Goal: Task Accomplishment & Management: Manage account settings

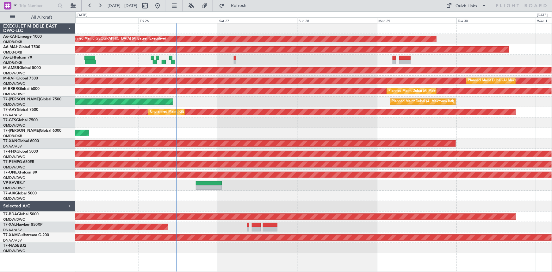
click at [228, 133] on div "Planned Maint [GEOGRAPHIC_DATA] (Al Bateen Executive) Planned Maint [GEOGRAPHIC…" at bounding box center [313, 138] width 477 height 230
click at [272, 59] on div "AOG Maint [GEOGRAPHIC_DATA] (Dubai Intl)" at bounding box center [313, 60] width 477 height 10
click at [255, 58] on div "AOG Maint [GEOGRAPHIC_DATA] (Dubai Intl)" at bounding box center [313, 60] width 477 height 10
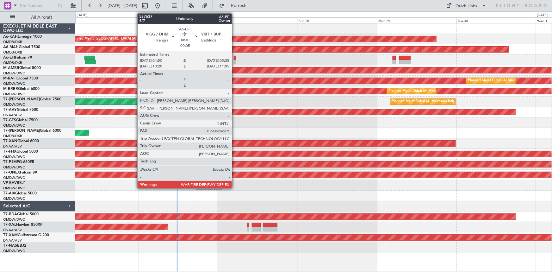
click at [235, 58] on div at bounding box center [235, 58] width 3 height 4
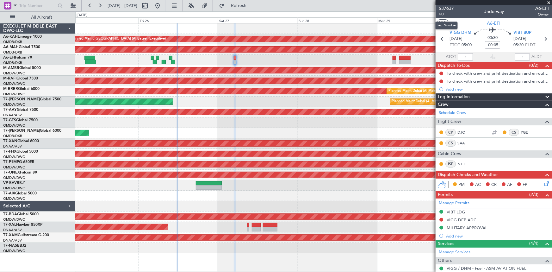
click at [368, 15] on span "4/7" at bounding box center [446, 14] width 15 height 5
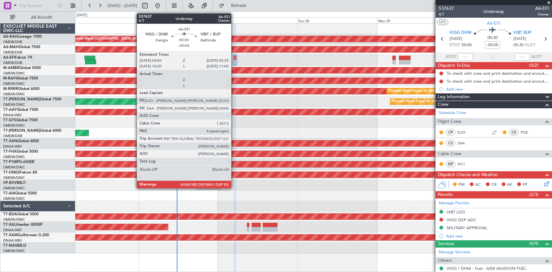
click at [234, 59] on div at bounding box center [235, 58] width 3 height 4
click at [235, 58] on div at bounding box center [235, 58] width 3 height 4
click at [234, 57] on div at bounding box center [235, 58] width 3 height 4
click at [234, 59] on div at bounding box center [235, 58] width 3 height 4
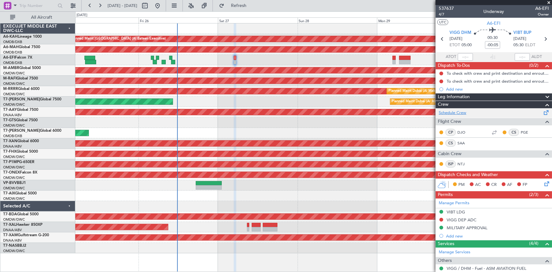
click at [368, 112] on link "Schedule Crew" at bounding box center [453, 113] width 28 height 6
click at [368, 14] on span "4/7" at bounding box center [446, 14] width 15 height 5
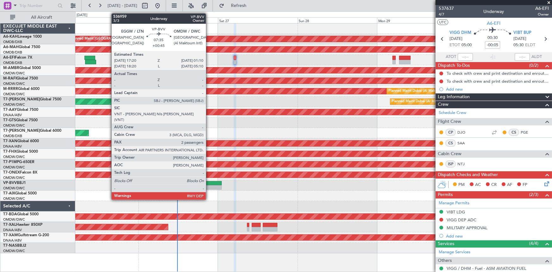
click at [209, 168] on div at bounding box center [209, 183] width 26 height 4
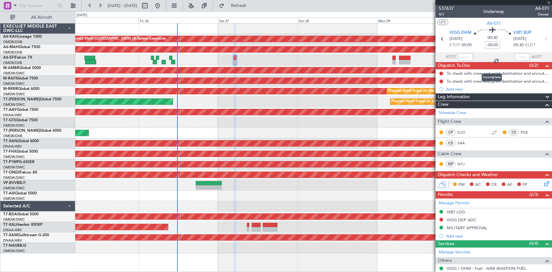
type input "+00:45"
type input "2"
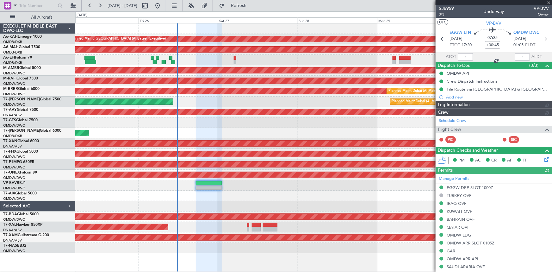
type input "[PERSON_NAME] ([PERSON_NAME])"
type input "7363"
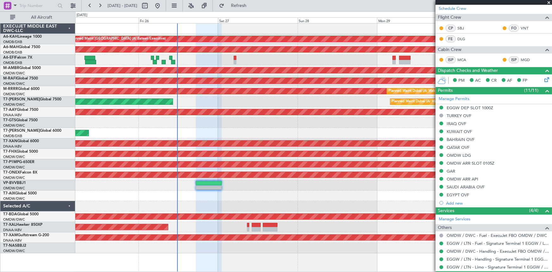
scroll to position [157, 0]
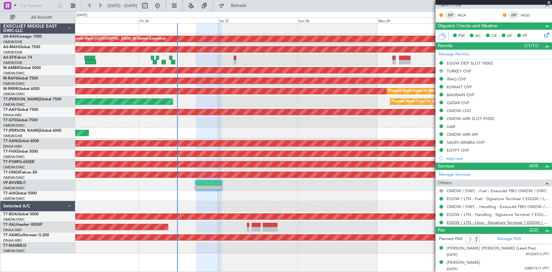
click at [368, 168] on link "EGGW / LTN - Limo - Signature Terminal 1 EGGW / LTN" at bounding box center [498, 221] width 102 height 5
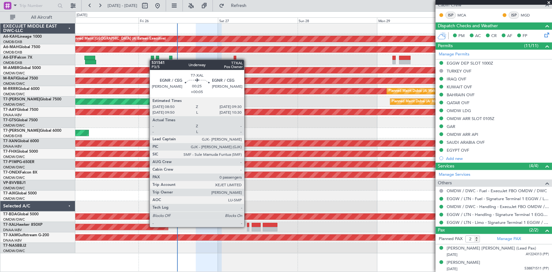
click at [247, 168] on div at bounding box center [248, 225] width 2 height 4
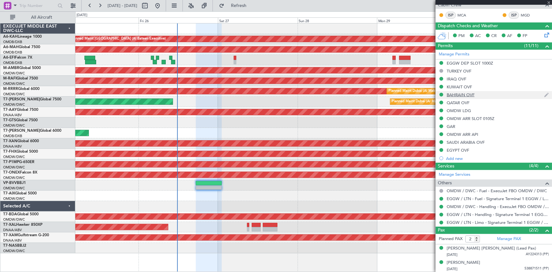
type input "+00:05"
type input "0"
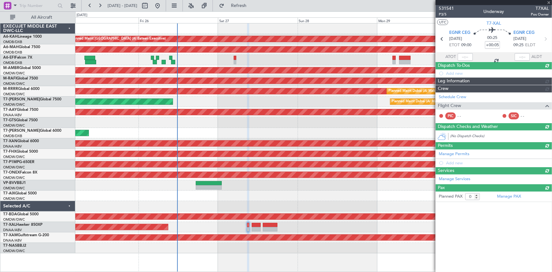
scroll to position [0, 0]
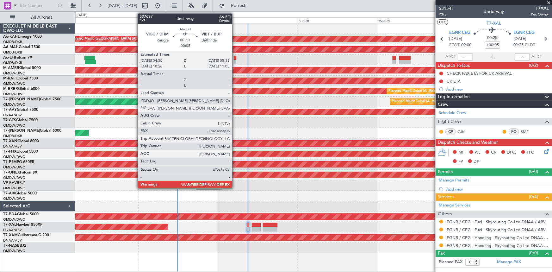
click at [235, 61] on div at bounding box center [235, 62] width 3 height 4
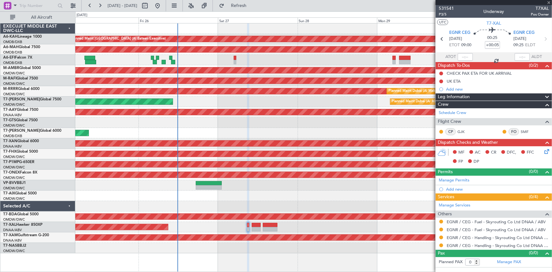
type input "-00:05"
type input "8"
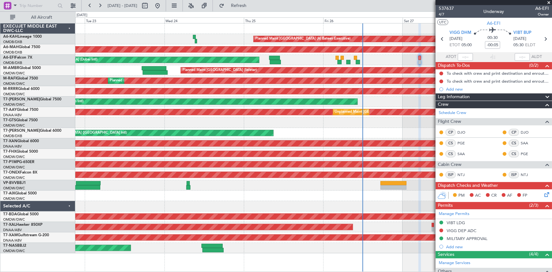
click at [298, 118] on div "AOG Maint [GEOGRAPHIC_DATA] (Seletar)" at bounding box center [313, 122] width 477 height 10
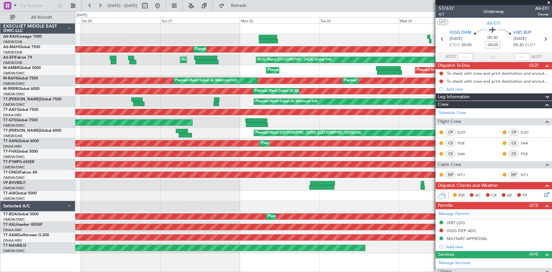
click at [345, 115] on div "Unplanned Maint [GEOGRAPHIC_DATA] (Al Maktoum Intl) Unplanned Maint [GEOGRAPHIC…" at bounding box center [313, 112] width 477 height 10
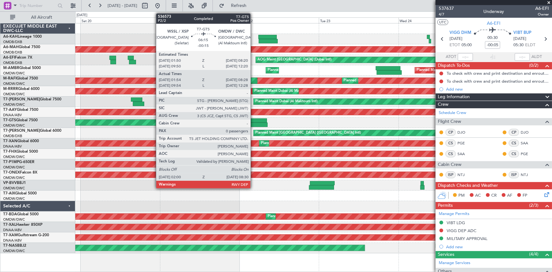
click at [253, 121] on div at bounding box center [256, 120] width 22 height 4
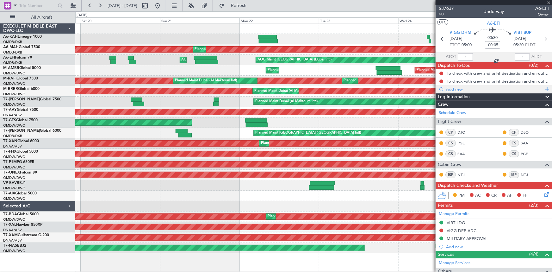
type input "-00:15"
type input "02:04"
type input "08:23"
type input "0"
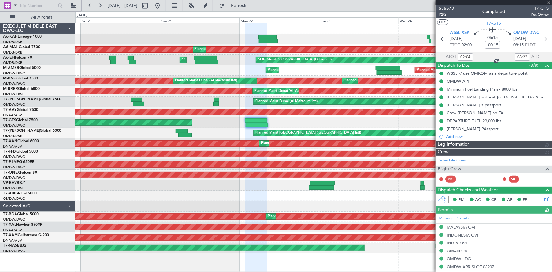
type input "[PERSON_NAME] ([PERSON_NAME])"
type input "7342"
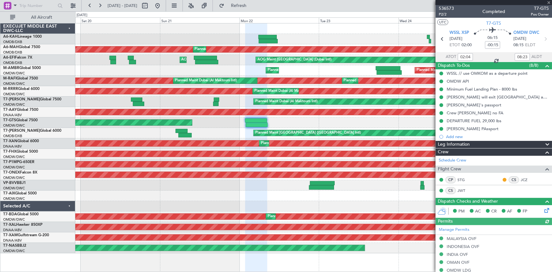
type input "10:04"
type input "12:23"
type input "02:04"
type input "08:23"
type input "[PERSON_NAME] ([PERSON_NAME])"
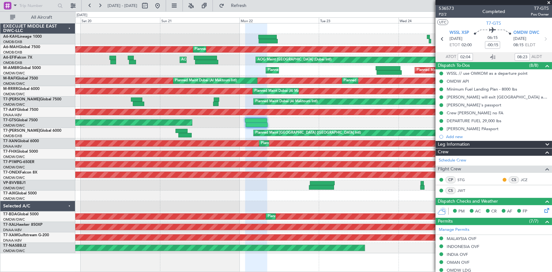
type input "7342"
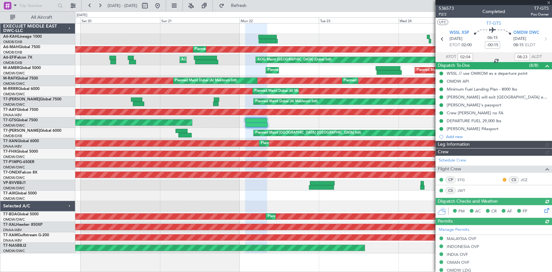
type input "[PERSON_NAME] ([PERSON_NAME])"
type input "7342"
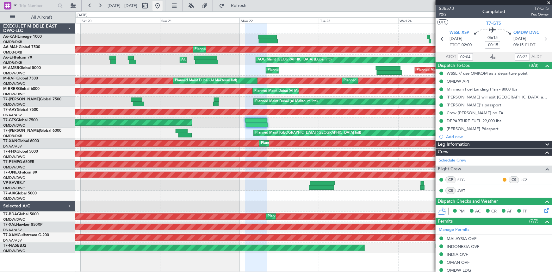
click at [163, 7] on button at bounding box center [157, 6] width 10 height 10
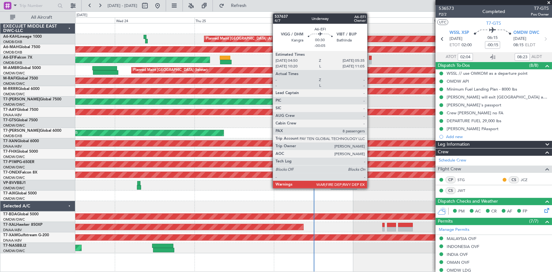
click at [368, 57] on div at bounding box center [370, 58] width 3 height 4
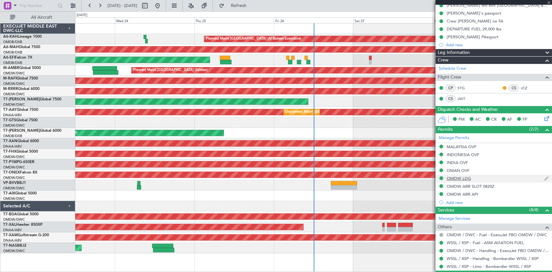
scroll to position [108, 0]
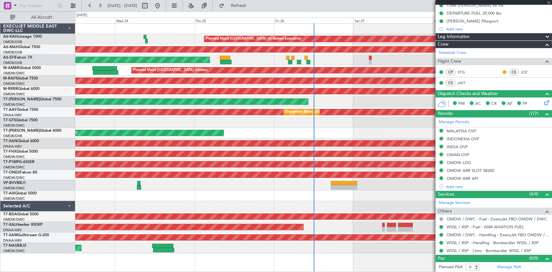
type input "-00:05"
type input "8"
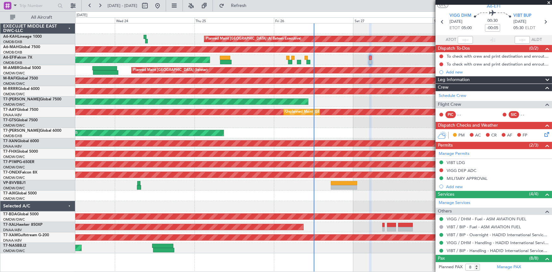
scroll to position [0, 0]
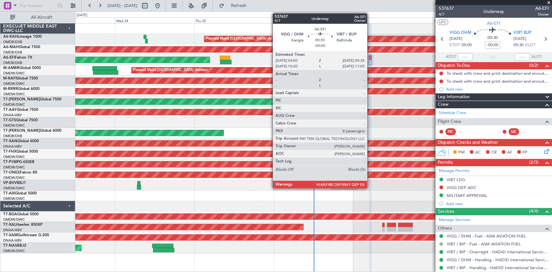
click at [368, 57] on div at bounding box center [370, 58] width 3 height 4
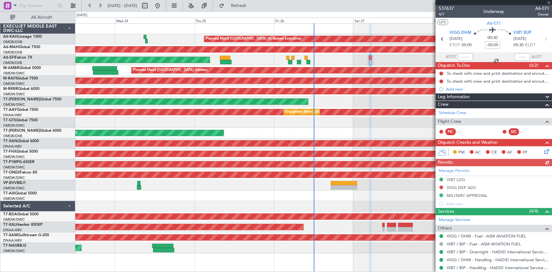
scroll to position [115, 0]
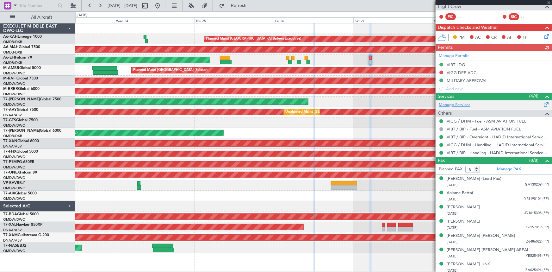
click at [368, 102] on link "Manage Services" at bounding box center [455, 105] width 32 height 6
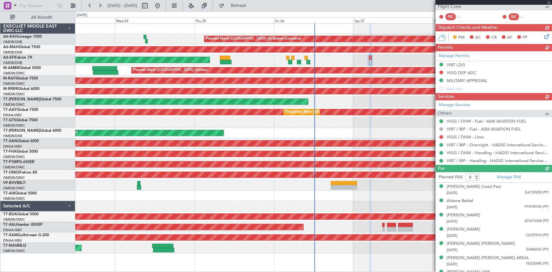
click at [368, 135] on div "Manage Services Others VIGG / DHM - Fuel - ASM AVIATION FUEL VIBT / BIP - Fuel …" at bounding box center [493, 132] width 116 height 65
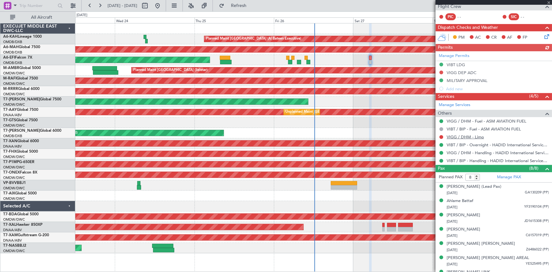
click at [368, 136] on link "VIGG / DHM - Limo" at bounding box center [465, 136] width 37 height 5
click at [252, 5] on span "Refresh" at bounding box center [238, 5] width 27 height 4
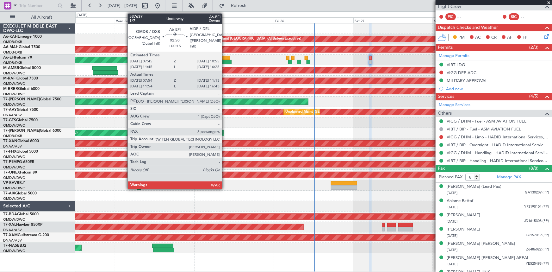
click at [225, 58] on div at bounding box center [225, 58] width 11 height 4
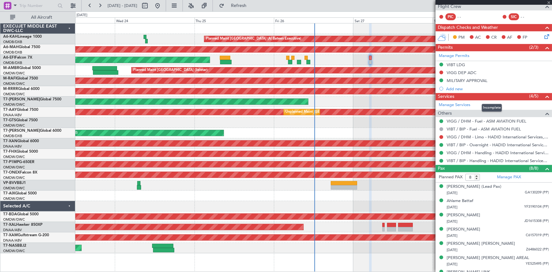
type input "+00:15"
type input "08:09"
type input "11:08"
type input "5"
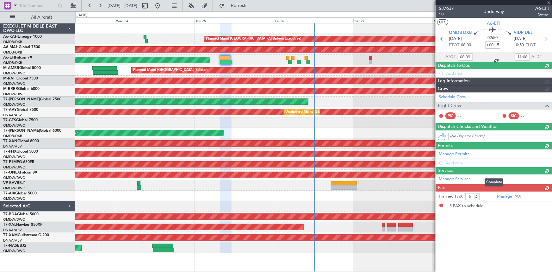
scroll to position [0, 0]
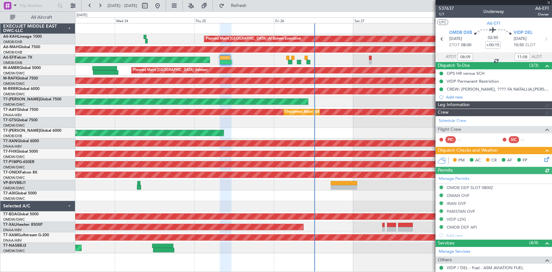
type input "[PERSON_NAME] (ANI)"
type input "7352"
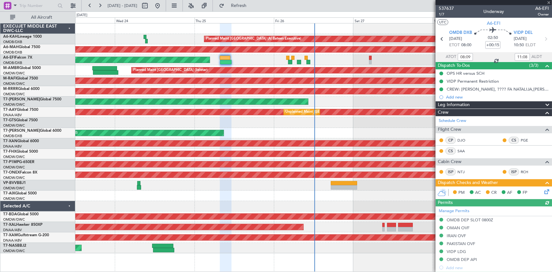
click at [368, 168] on icon at bounding box center [545, 190] width 5 height 5
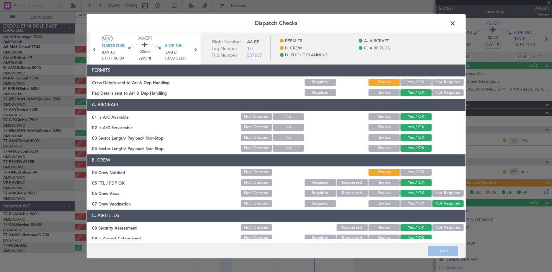
click at [368, 81] on button "Yes / OK" at bounding box center [415, 82] width 31 height 7
click at [368, 168] on button "Yes / OK" at bounding box center [415, 172] width 31 height 7
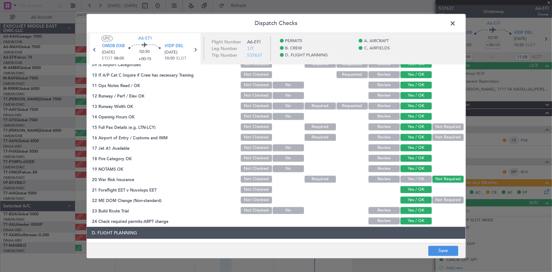
scroll to position [230, 0]
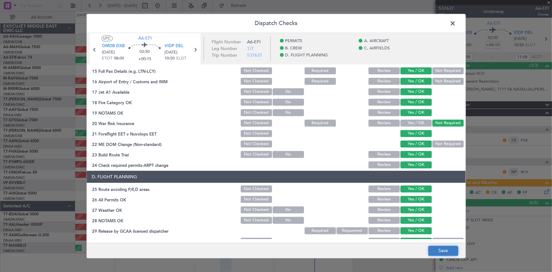
click at [368, 168] on button "Save" at bounding box center [443, 250] width 30 height 10
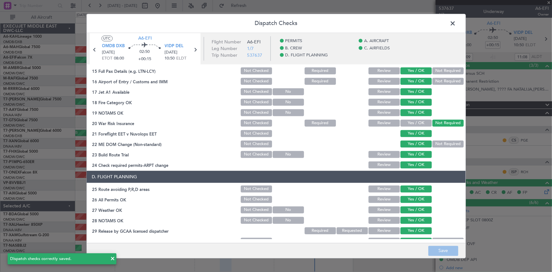
click at [368, 23] on span at bounding box center [456, 25] width 0 height 13
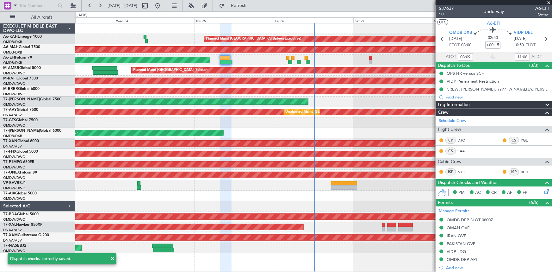
type input "12:09"
type input "16:38"
type input "08:09"
type input "11:08"
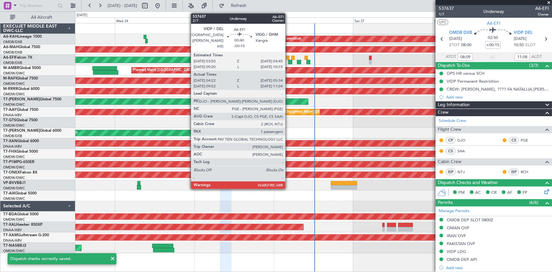
click at [288, 57] on div at bounding box center [287, 58] width 3 height 4
type input "-00:10"
type input "04:32"
type input "05:29"
type input "1"
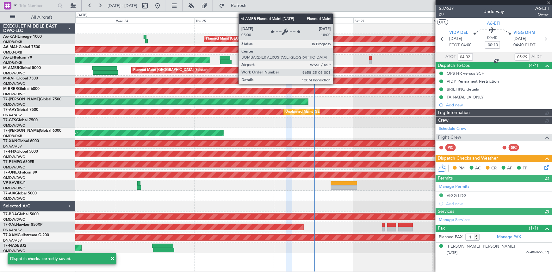
type input "Dherander Fithani (DHF)"
type input "7364"
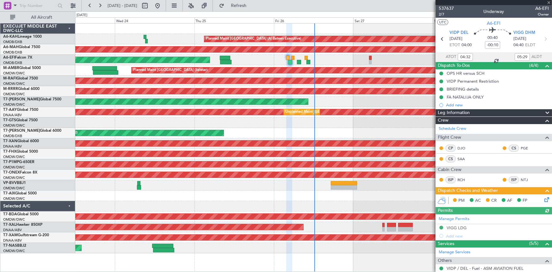
click at [368, 168] on icon at bounding box center [545, 198] width 5 height 5
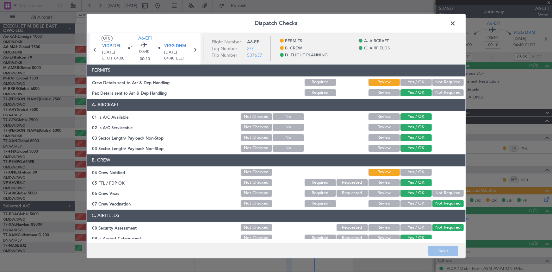
click at [368, 83] on button "Yes / OK" at bounding box center [415, 82] width 31 height 7
click at [368, 168] on button "Yes / OK" at bounding box center [415, 172] width 31 height 7
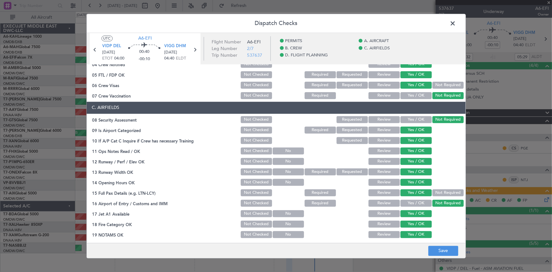
scroll to position [172, 0]
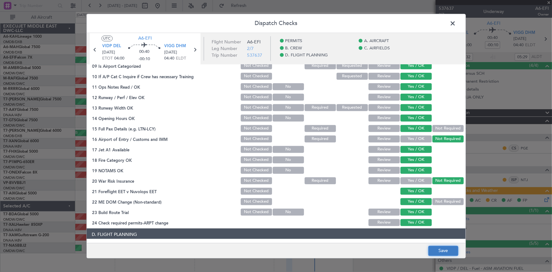
click at [368, 168] on button "Save" at bounding box center [443, 250] width 30 height 10
click at [368, 24] on span at bounding box center [456, 25] width 0 height 13
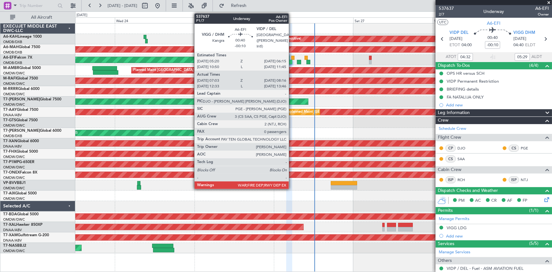
click at [292, 58] on div at bounding box center [292, 58] width 3 height 4
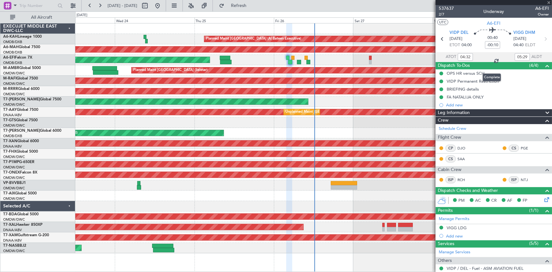
type input "07:13"
type input "08:11"
type input "0"
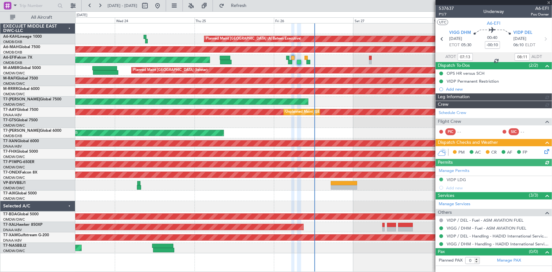
type input "Dherander Fithani (DHF)"
type input "7353"
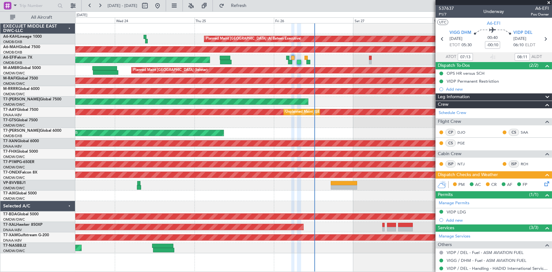
click at [368, 168] on icon at bounding box center [545, 182] width 5 height 5
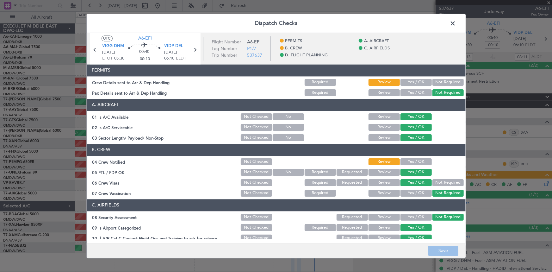
click at [368, 81] on button "Yes / OK" at bounding box center [415, 82] width 31 height 7
click at [368, 160] on button "Yes / OK" at bounding box center [415, 161] width 31 height 7
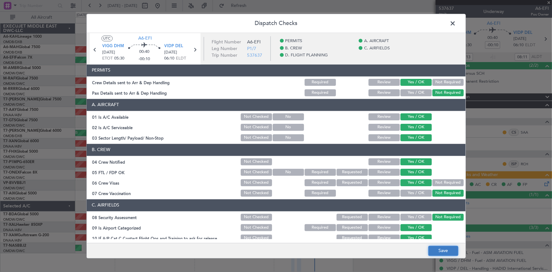
click at [368, 168] on button "Save" at bounding box center [443, 250] width 30 height 10
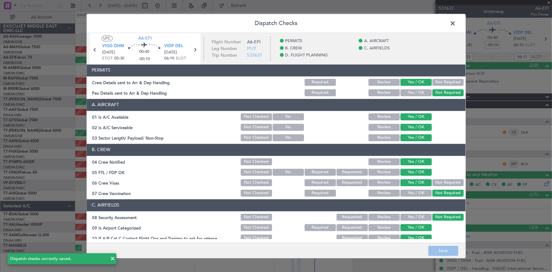
click at [368, 22] on span at bounding box center [456, 25] width 0 height 13
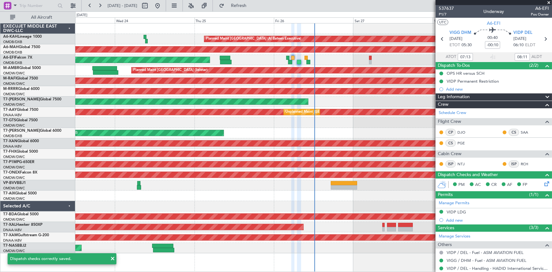
type input "12:43"
type input "13:41"
type input "07:13"
type input "08:11"
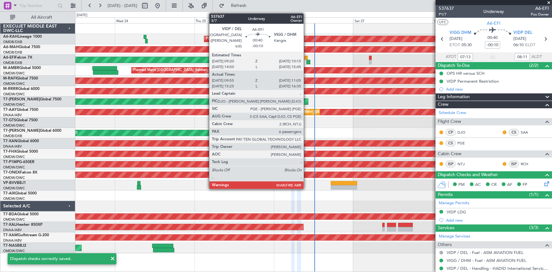
click at [306, 57] on div at bounding box center [306, 58] width 3 height 4
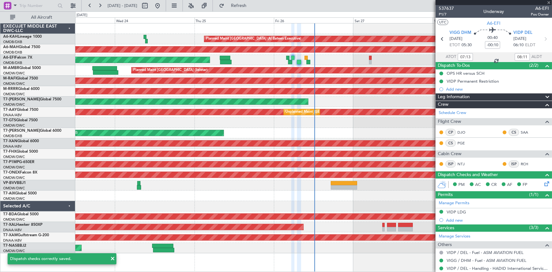
type input "10:05"
type input "11:00"
type input "6"
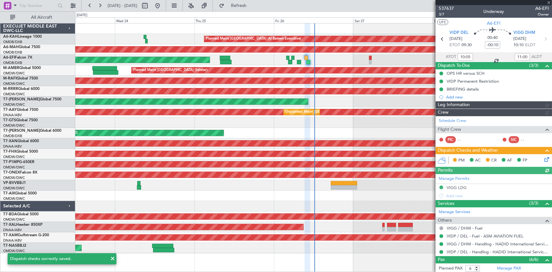
type input "Dherander Fithani (DHF)"
type input "7365"
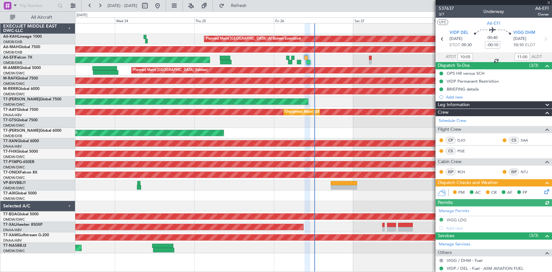
click at [368, 168] on icon at bounding box center [545, 190] width 5 height 5
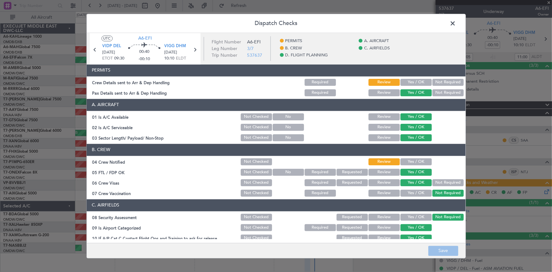
click at [368, 82] on button "Yes / OK" at bounding box center [415, 82] width 31 height 7
click at [368, 162] on button "Yes / OK" at bounding box center [415, 161] width 31 height 7
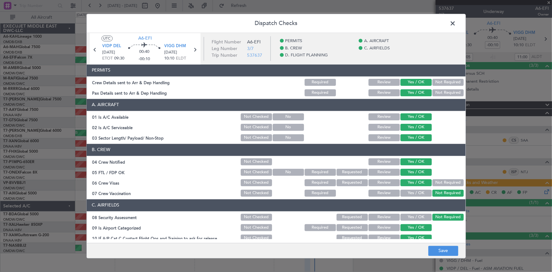
click at [368, 24] on span at bounding box center [456, 25] width 0 height 13
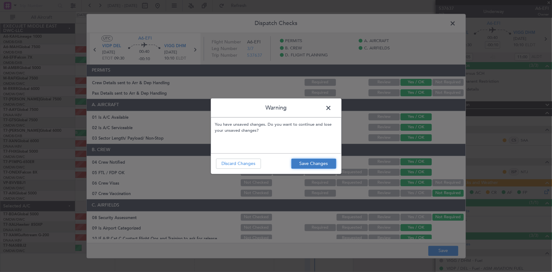
click at [319, 164] on button "Save Changes" at bounding box center [313, 163] width 45 height 10
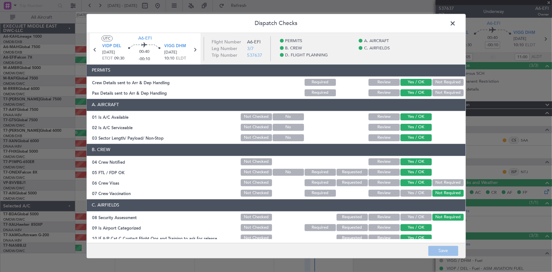
click at [368, 24] on span at bounding box center [456, 25] width 0 height 13
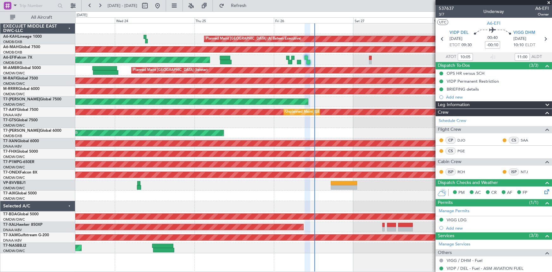
type input "Dherander Fithani (DHF)"
type input "7365"
type input "Dherander Fithani (DHF)"
type input "7365"
type input "Dherander Fithani (DHF)"
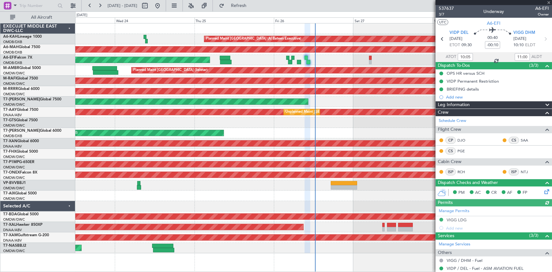
type input "7365"
type input "Dherander Fithani (DHF)"
type input "7365"
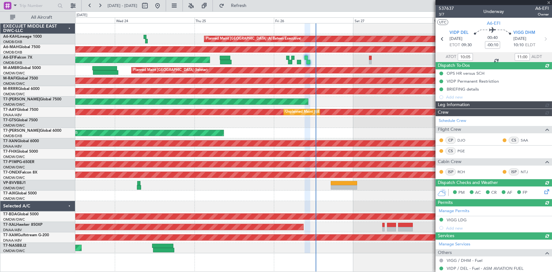
type input "Dherander Fithani (DHF)"
type input "7365"
